Goal: Contribute content

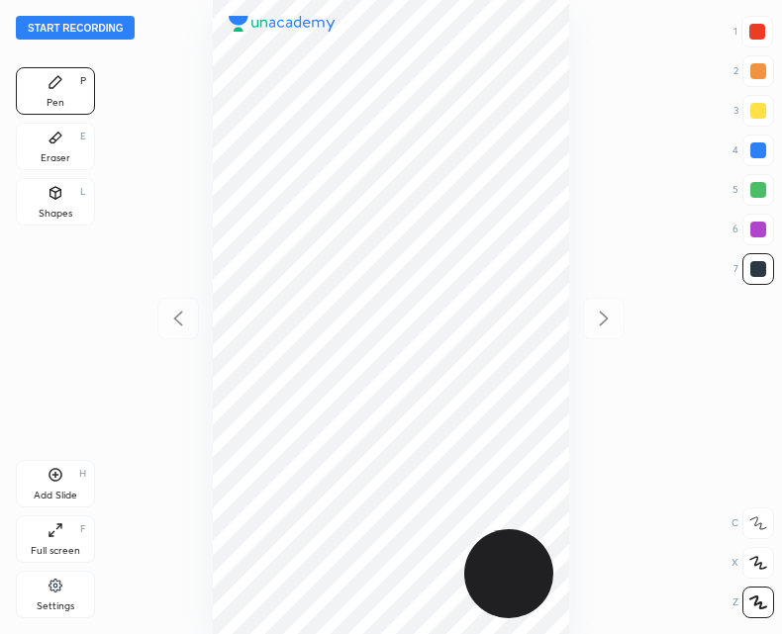
scroll to position [634, 465]
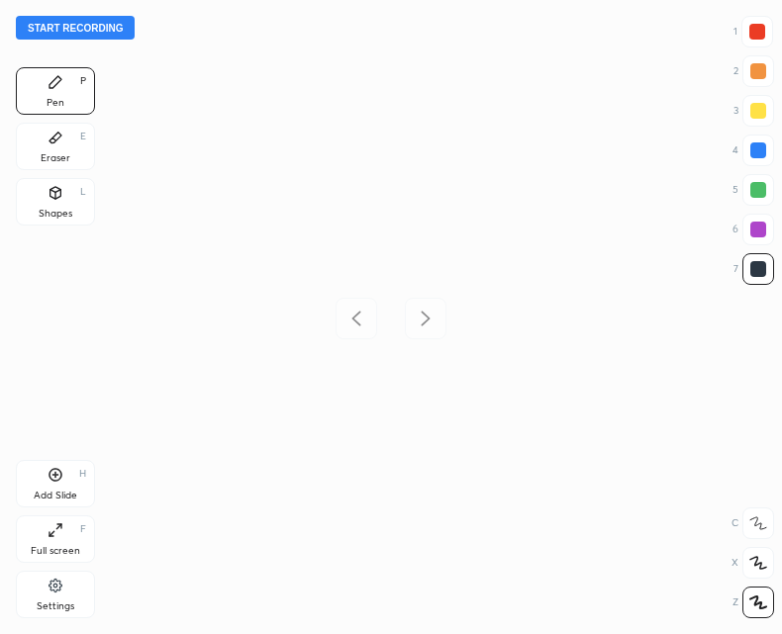
scroll to position [634, 465]
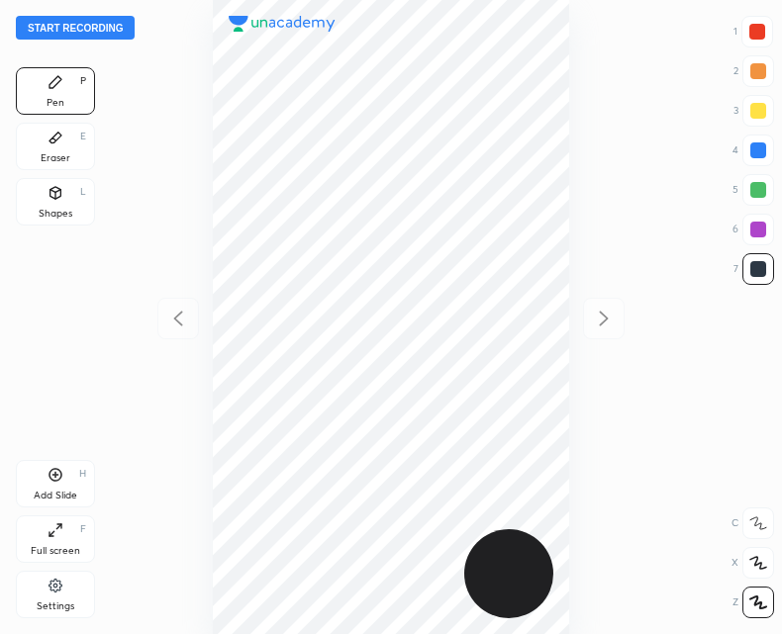
scroll to position [634, 465]
click at [95, 30] on button "Start recording" at bounding box center [75, 28] width 119 height 24
click at [46, 487] on div "Add Slide H" at bounding box center [55, 483] width 79 height 47
click at [54, 487] on div "Add Slide H" at bounding box center [55, 483] width 79 height 47
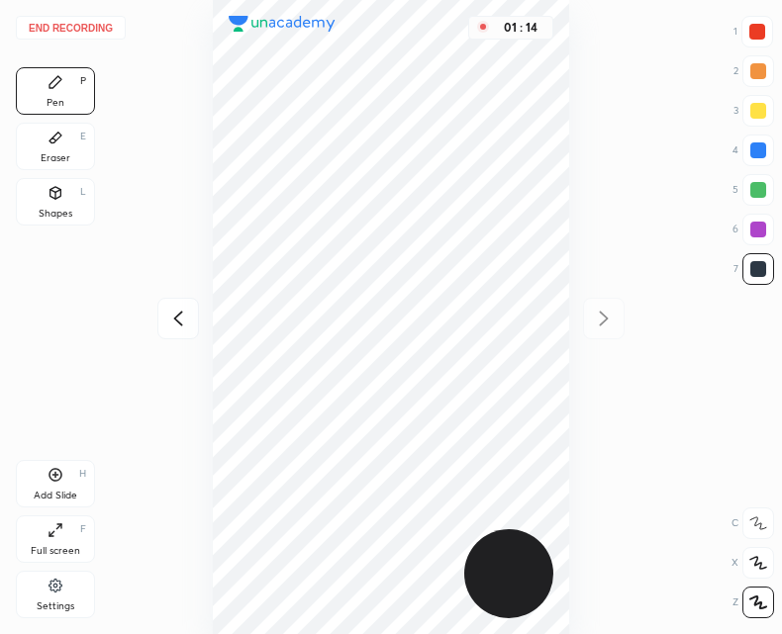
click at [189, 310] on icon at bounding box center [178, 319] width 24 height 24
click at [50, 479] on icon at bounding box center [55, 475] width 13 height 13
click at [174, 323] on icon at bounding box center [178, 319] width 24 height 24
click at [596, 317] on icon at bounding box center [604, 319] width 24 height 24
click at [178, 320] on icon at bounding box center [178, 319] width 24 height 24
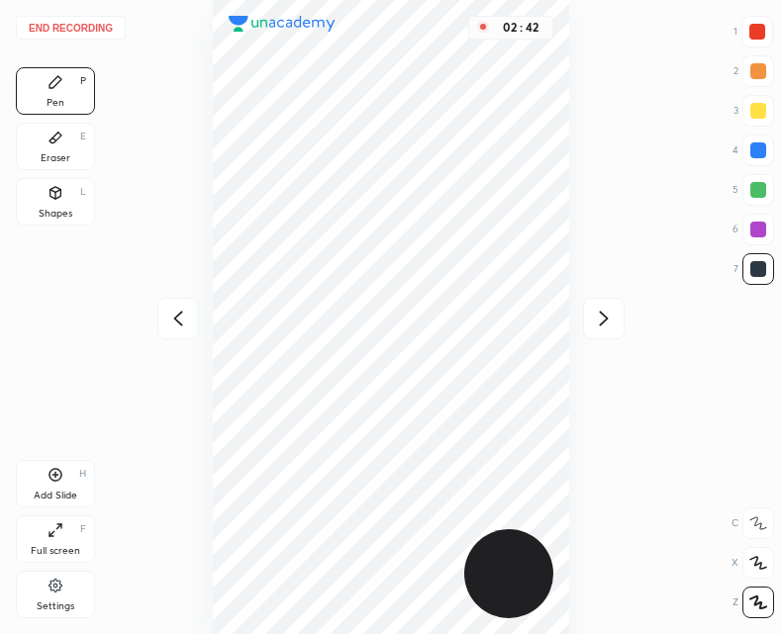
click at [60, 471] on icon at bounding box center [55, 475] width 13 height 13
click at [74, 30] on button "End recording" at bounding box center [71, 28] width 110 height 24
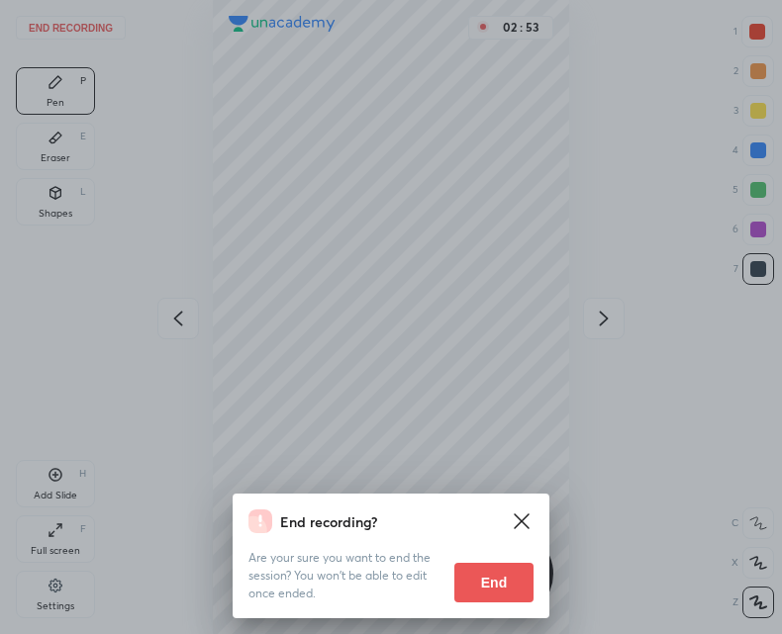
click at [501, 580] on button "End" at bounding box center [493, 583] width 79 height 40
